Goal: Transaction & Acquisition: Book appointment/travel/reservation

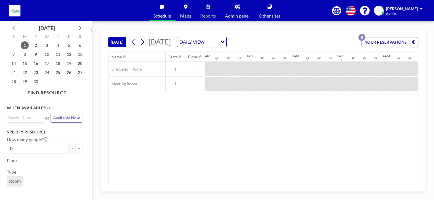
scroll to position [0, 466]
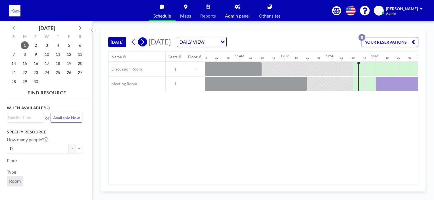
click at [141, 42] on icon at bounding box center [142, 42] width 5 height 9
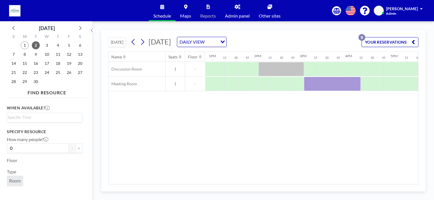
scroll to position [0, 604]
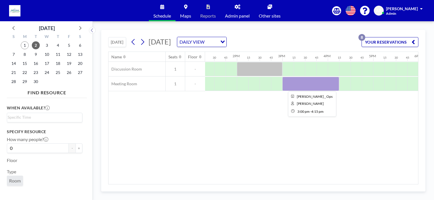
click at [299, 83] on div at bounding box center [310, 84] width 57 height 14
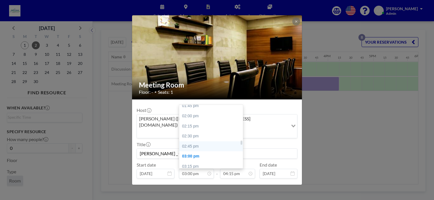
scroll to position [550, 0]
click at [191, 121] on div "02:00 pm" at bounding box center [212, 126] width 66 height 10
type input "02:00 pm"
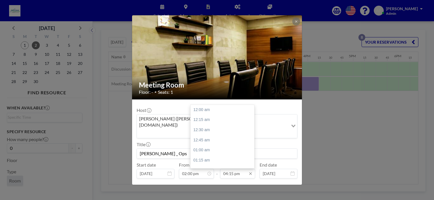
scroll to position [657, 0]
click at [234, 169] on input "04:15 pm" at bounding box center [237, 174] width 35 height 10
click at [204, 111] on div "03:00 pm" at bounding box center [223, 116] width 66 height 10
type input "03:00 pm"
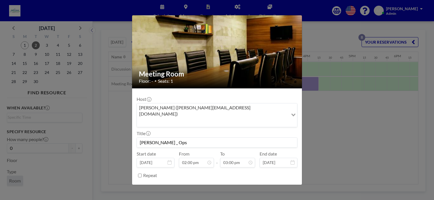
scroll to position [606, 0]
click at [277, 185] on button "SAVE CHANGES" at bounding box center [279, 190] width 36 height 10
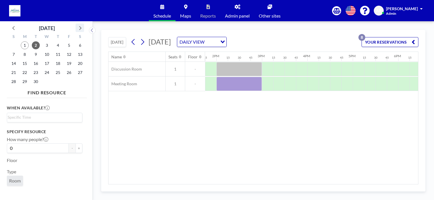
click at [79, 28] on icon at bounding box center [79, 27] width 7 height 7
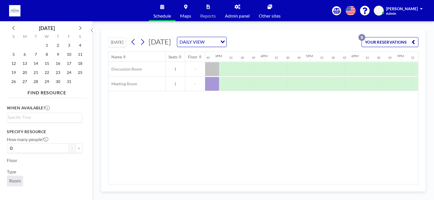
scroll to position [0, 583]
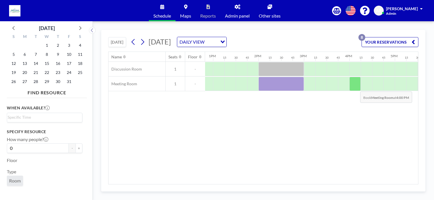
click at [355, 87] on div at bounding box center [354, 84] width 11 height 14
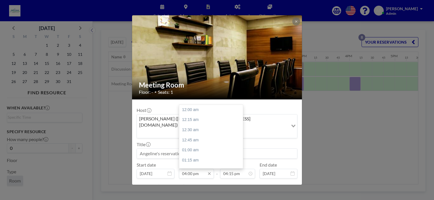
scroll to position [647, 0]
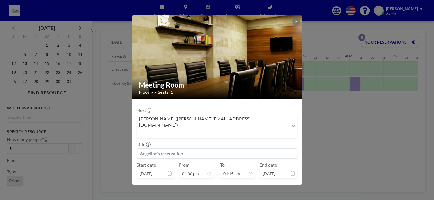
click at [206, 149] on input at bounding box center [217, 154] width 160 height 10
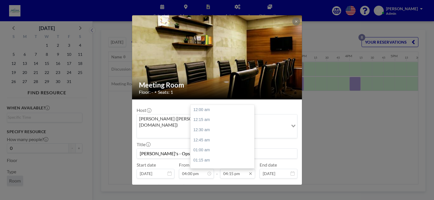
scroll to position [657, 0]
type input "[PERSON_NAME]'s - Ops"
click at [206, 135] on div "05:00 pm" at bounding box center [223, 140] width 66 height 10
type input "05:00 pm"
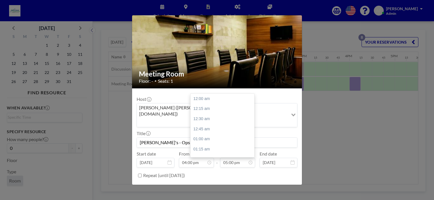
scroll to position [687, 0]
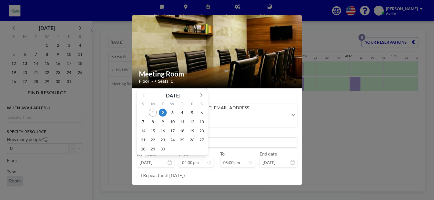
click at [141, 158] on input "[DATE]" at bounding box center [156, 163] width 38 height 10
click at [174, 109] on span "3" at bounding box center [172, 113] width 8 height 8
type input "[DATE]"
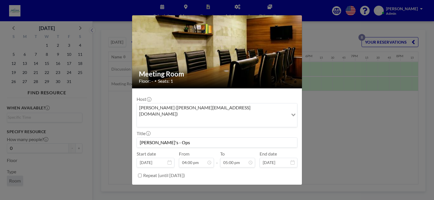
scroll to position [0, 715]
click at [337, 131] on div "Meeting Room Floor: - • Seats: 1 Host [PERSON_NAME] ([PERSON_NAME][EMAIL_ADDRES…" at bounding box center [217, 100] width 434 height 200
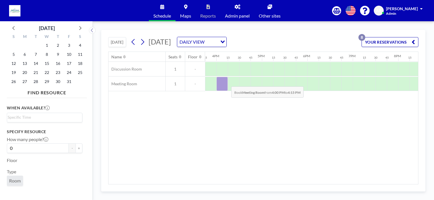
click at [227, 82] on div at bounding box center [221, 84] width 11 height 14
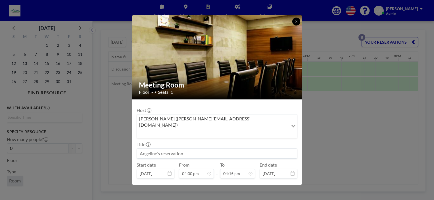
click at [295, 22] on icon at bounding box center [296, 21] width 2 height 2
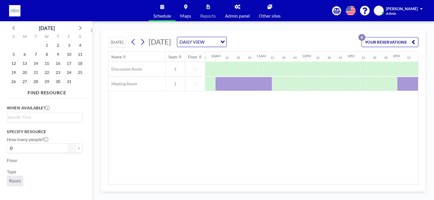
scroll to position [0, 437]
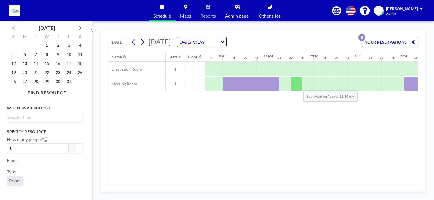
click at [299, 86] on div at bounding box center [295, 84] width 11 height 14
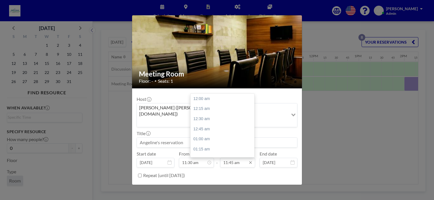
scroll to position [475, 0]
click at [239, 158] on input "11:45 am" at bounding box center [237, 163] width 35 height 10
click at [209, 124] on div "12:30 pm" at bounding box center [223, 129] width 66 height 10
type input "12:30 pm"
click at [184, 138] on input at bounding box center [217, 143] width 160 height 10
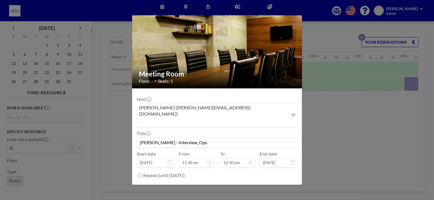
scroll to position [505, 0]
type input "[PERSON_NAME] - Interview_Ops"
click at [276, 185] on button "BOOK NOW" at bounding box center [283, 190] width 29 height 10
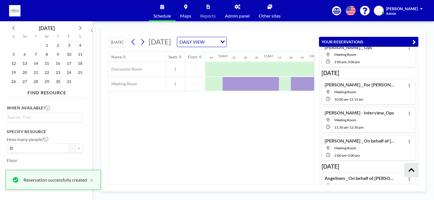
scroll to position [83, 0]
